Goal: Task Accomplishment & Management: Use online tool/utility

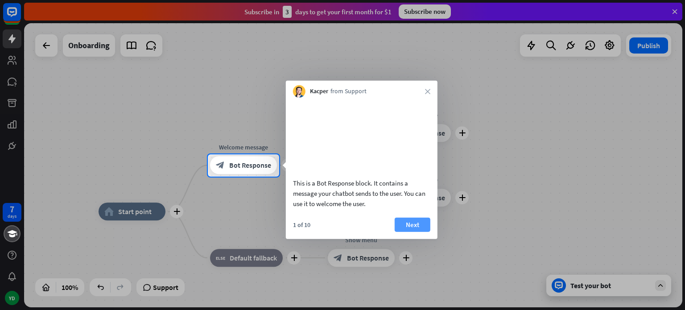
click at [416, 230] on button "Next" at bounding box center [413, 224] width 36 height 14
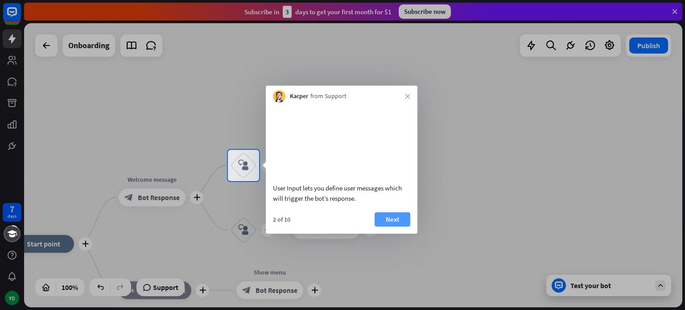
click at [398, 227] on button "Next" at bounding box center [393, 219] width 36 height 14
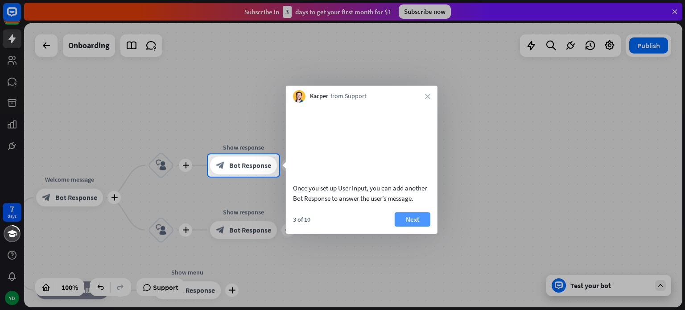
click at [418, 227] on button "Next" at bounding box center [413, 219] width 36 height 14
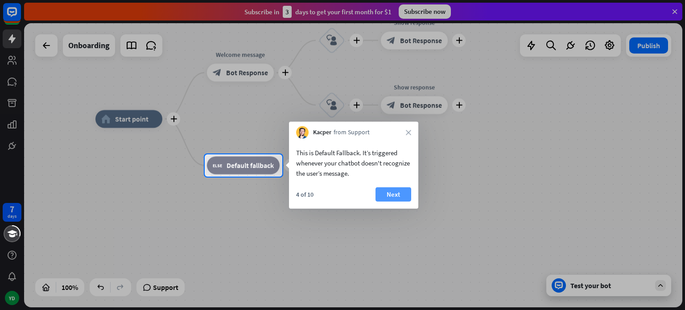
click at [401, 192] on button "Next" at bounding box center [394, 194] width 36 height 14
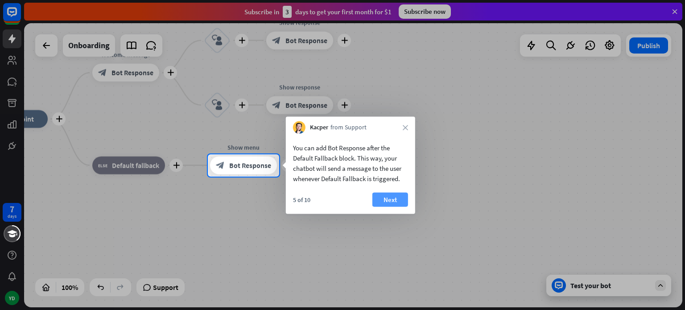
click at [394, 204] on button "Next" at bounding box center [390, 200] width 36 height 14
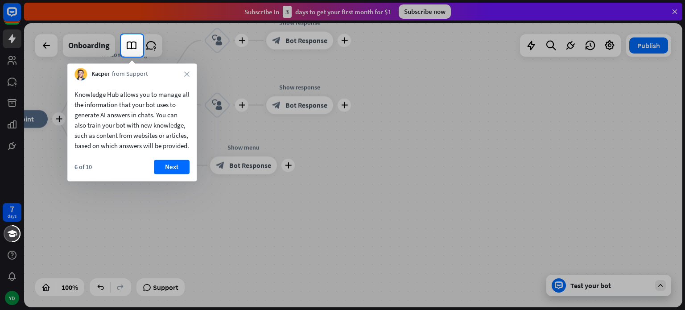
click at [161, 174] on button "Next" at bounding box center [172, 167] width 36 height 14
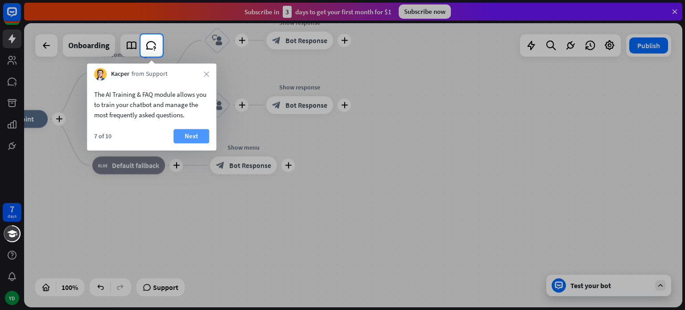
click at [181, 139] on button "Next" at bounding box center [191, 136] width 36 height 14
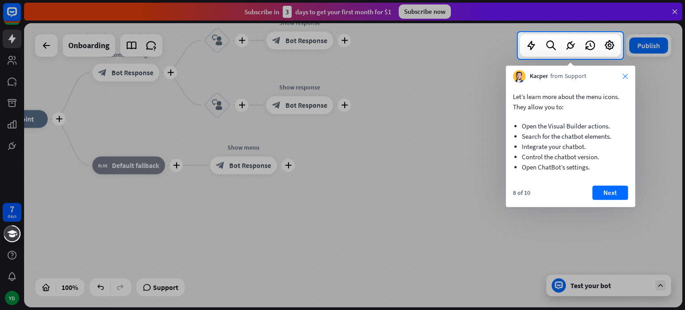
click at [623, 75] on icon "close" at bounding box center [625, 76] width 5 height 5
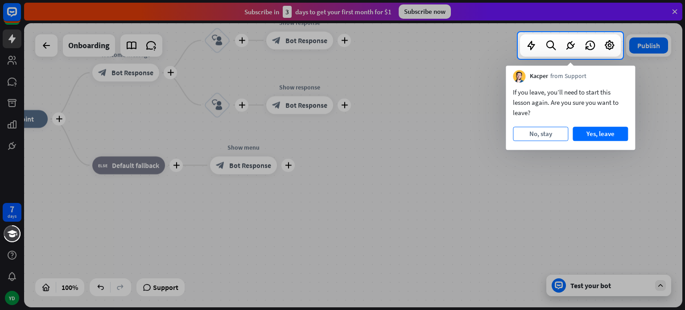
click at [532, 139] on button "No, stay" at bounding box center [540, 134] width 55 height 14
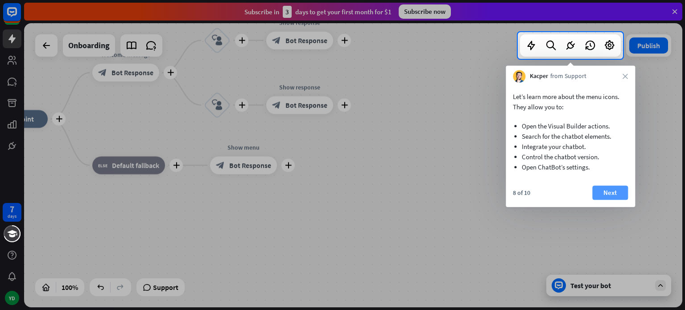
click at [611, 198] on button "Next" at bounding box center [610, 193] width 36 height 14
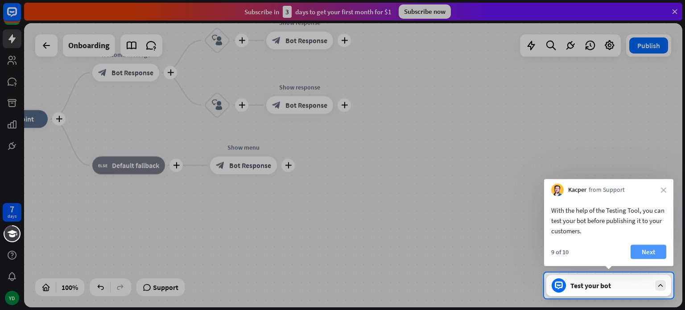
click at [648, 256] on button "Next" at bounding box center [649, 252] width 36 height 14
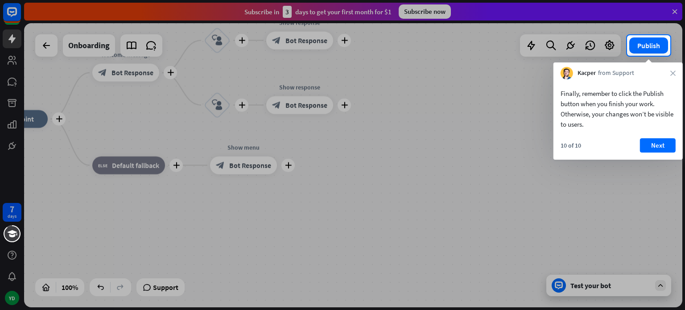
click at [657, 157] on div "10 of 10 Next" at bounding box center [617, 148] width 129 height 21
click at [659, 146] on button "Next" at bounding box center [658, 145] width 36 height 14
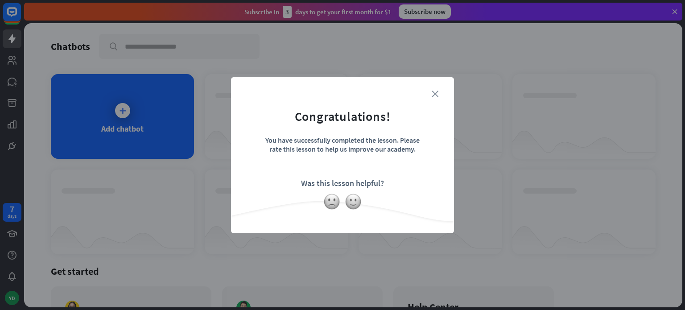
click at [433, 97] on icon "close" at bounding box center [435, 94] width 7 height 7
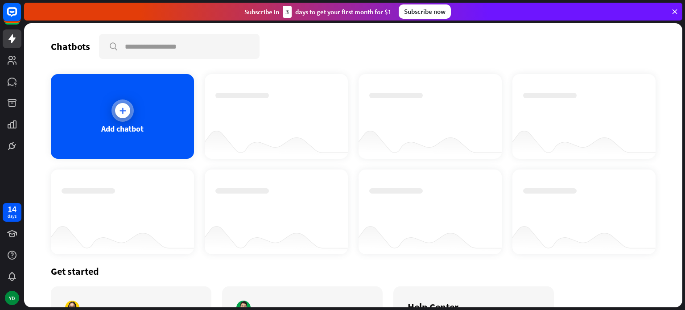
click at [124, 111] on icon at bounding box center [122, 110] width 9 height 9
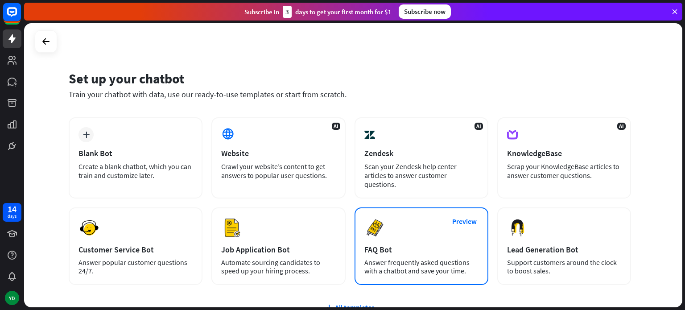
click at [378, 244] on div "FAQ Bot" at bounding box center [421, 249] width 114 height 10
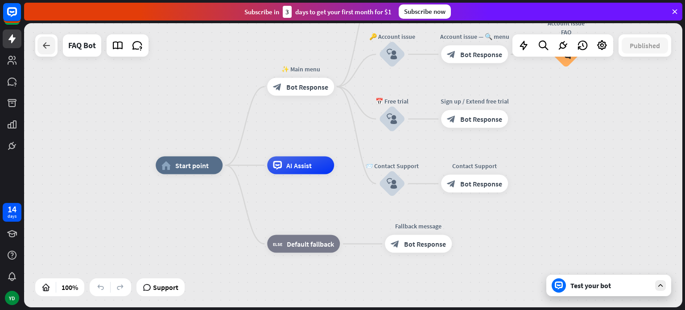
click at [41, 53] on div at bounding box center [46, 46] width 18 height 18
